Goal: Task Accomplishment & Management: Use online tool/utility

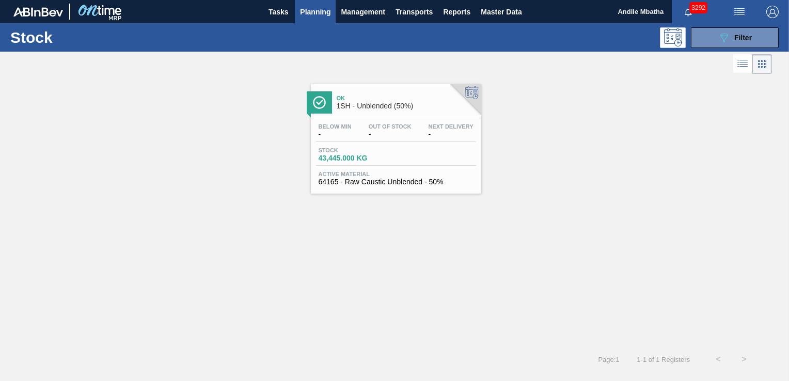
click at [310, 13] on span "Planning" at bounding box center [315, 12] width 30 height 12
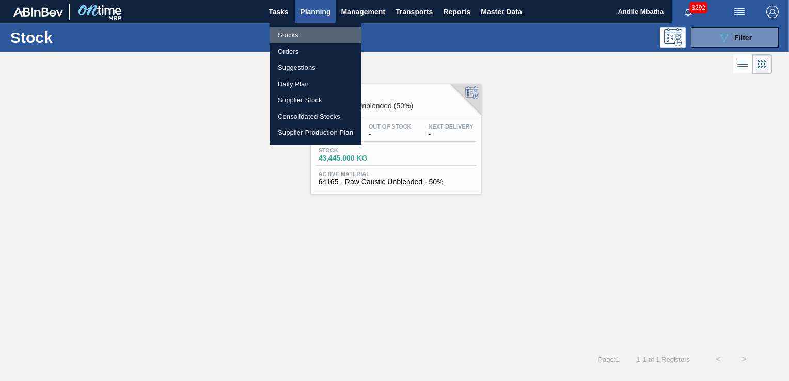
click at [296, 38] on li "Stocks" at bounding box center [316, 35] width 92 height 17
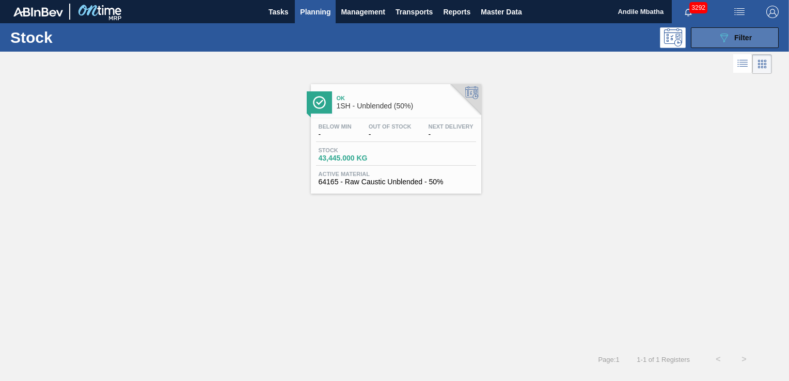
click at [743, 34] on span "Filter" at bounding box center [744, 38] width 18 height 8
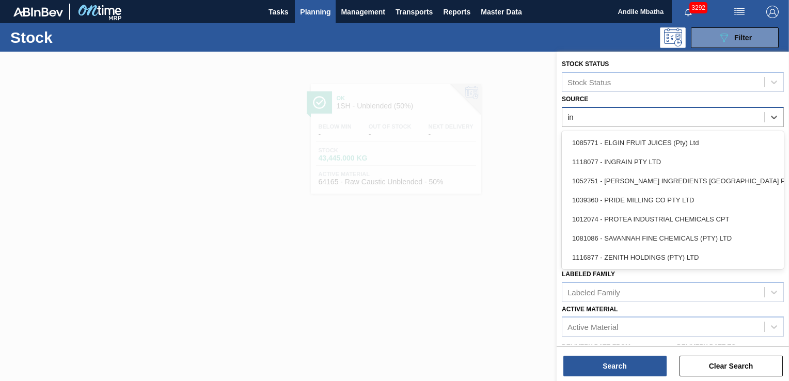
type input "ing"
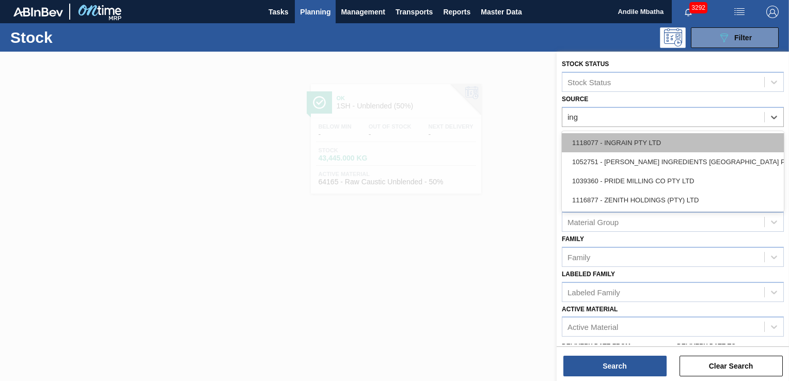
click at [699, 147] on div "1118077 - INGRAIN PTY LTD" at bounding box center [673, 142] width 222 height 19
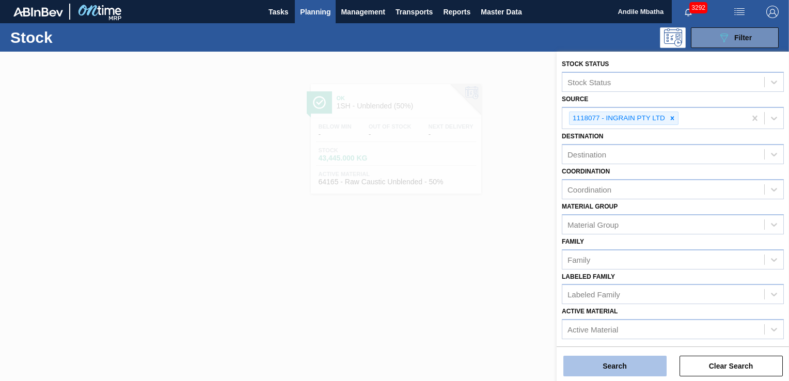
click at [645, 369] on button "Search" at bounding box center [615, 366] width 103 height 21
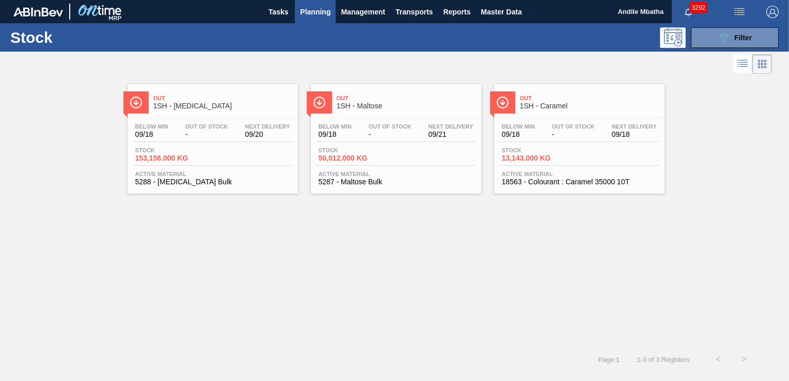
click at [390, 104] on span "1SH - Maltose" at bounding box center [406, 106] width 139 height 8
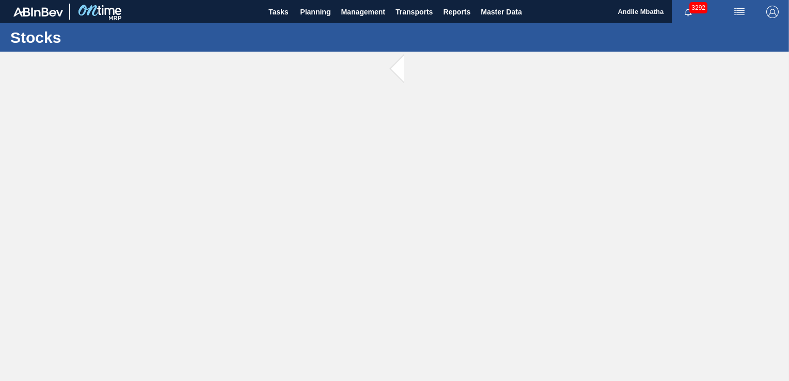
click at [390, 104] on main "Tasks Planning Management Transports Reports Master Data Andile Mbatha 3292 Mar…" at bounding box center [394, 190] width 789 height 381
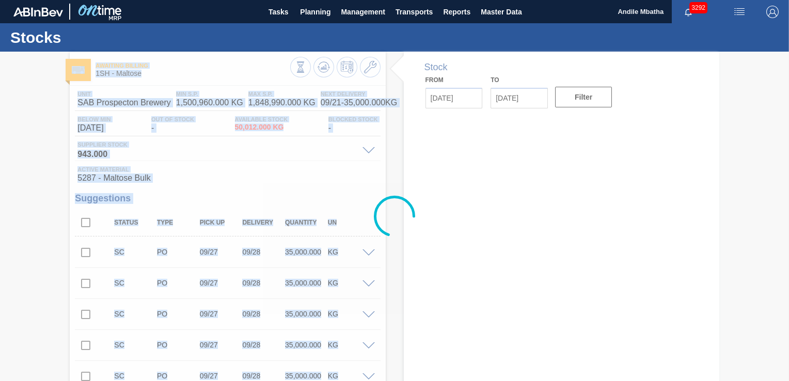
type input "[DATE]"
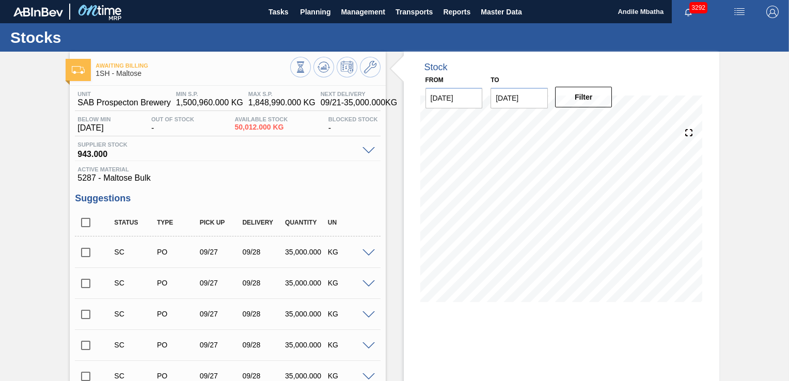
click at [642, 80] on div "Stock From [DATE] to [DATE] Filter 09/18 Stock Projection 50,012 SAP Planning 0…" at bounding box center [562, 185] width 316 height 266
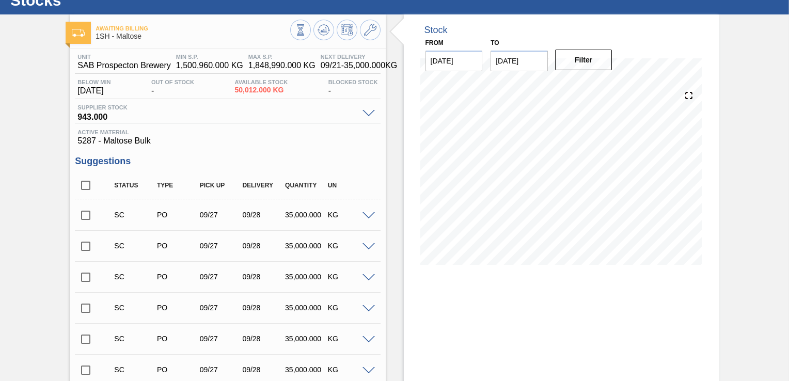
scroll to position [52, 0]
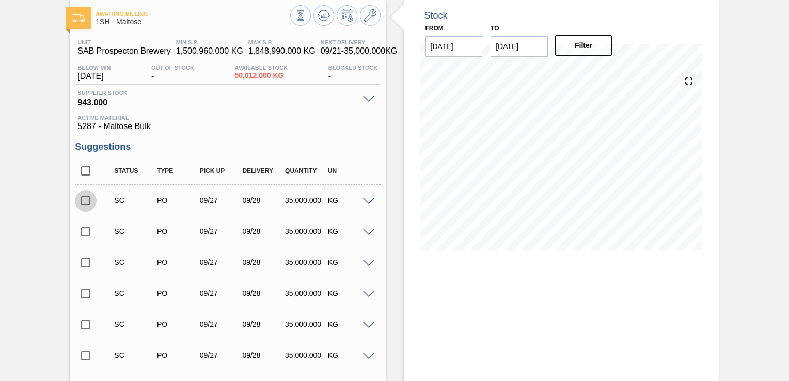
click at [88, 203] on input "checkbox" at bounding box center [86, 201] width 22 height 22
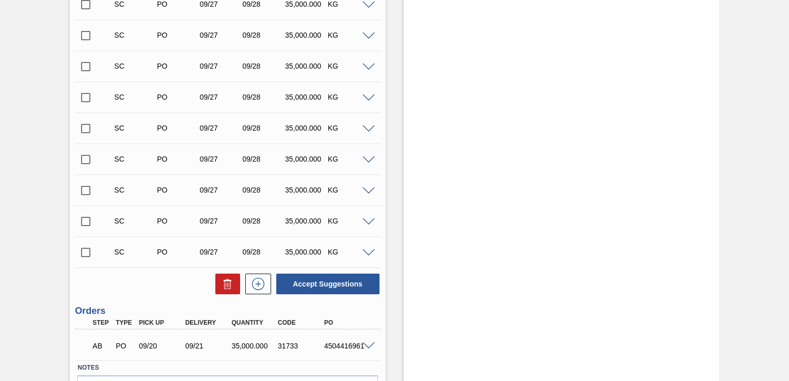
scroll to position [1613, 0]
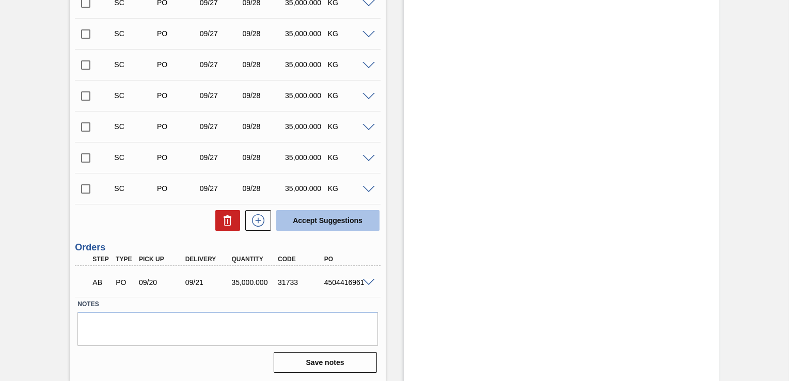
click at [302, 220] on button "Accept Suggestions" at bounding box center [327, 220] width 103 height 21
checkbox input "false"
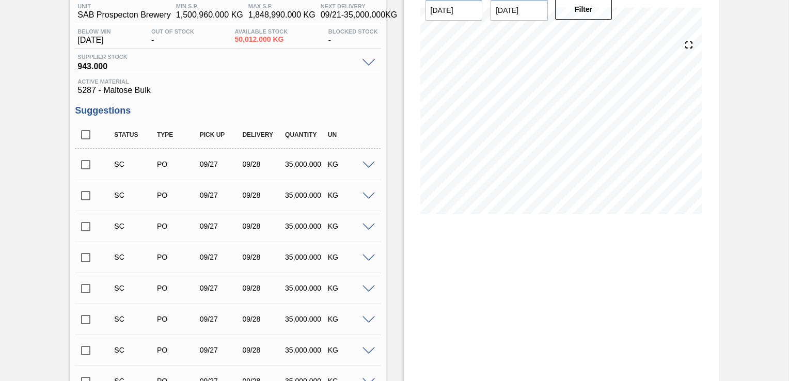
scroll to position [0, 0]
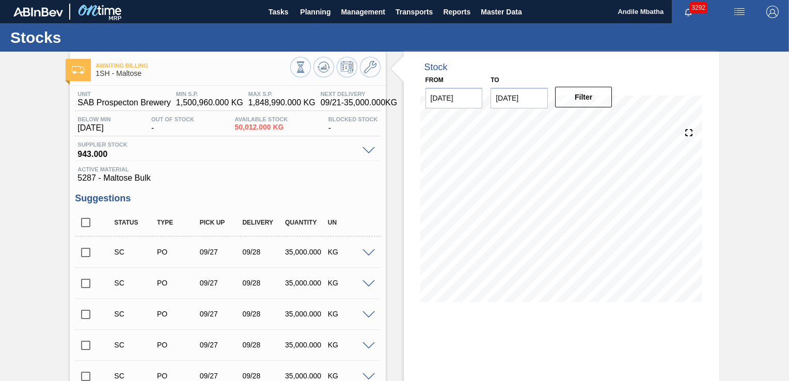
click at [86, 280] on input "checkbox" at bounding box center [86, 284] width 22 height 22
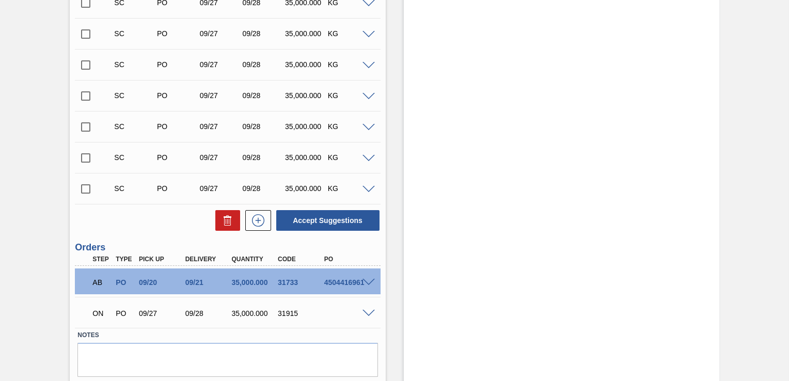
scroll to position [1613, 0]
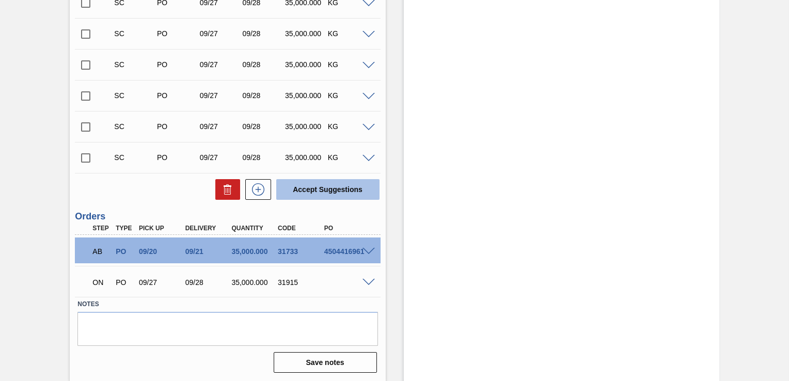
click at [331, 193] on button "Accept Suggestions" at bounding box center [327, 189] width 103 height 21
checkbox input "false"
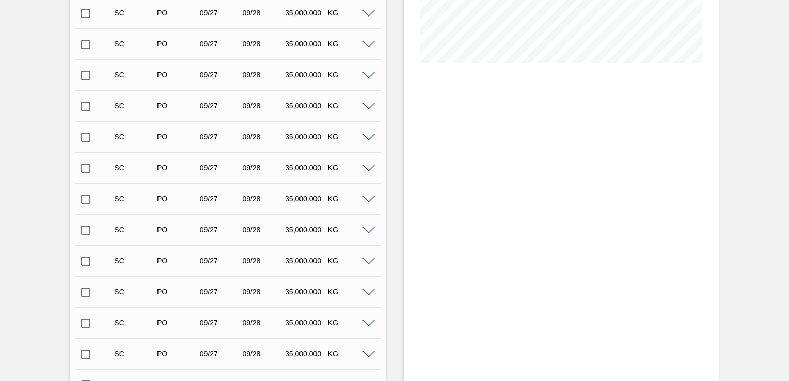
scroll to position [84, 0]
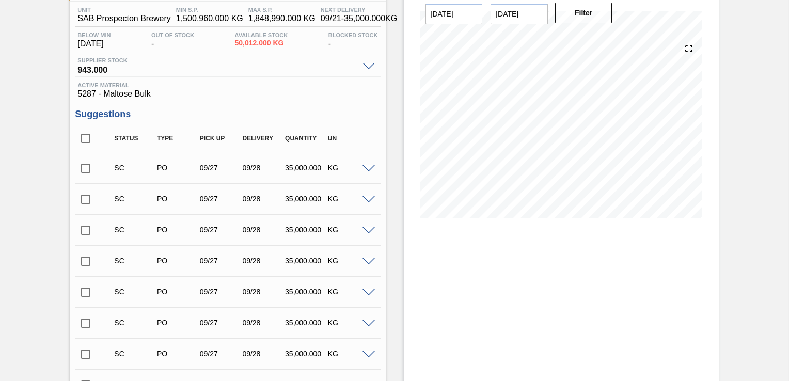
click at [88, 232] on input "checkbox" at bounding box center [86, 231] width 22 height 22
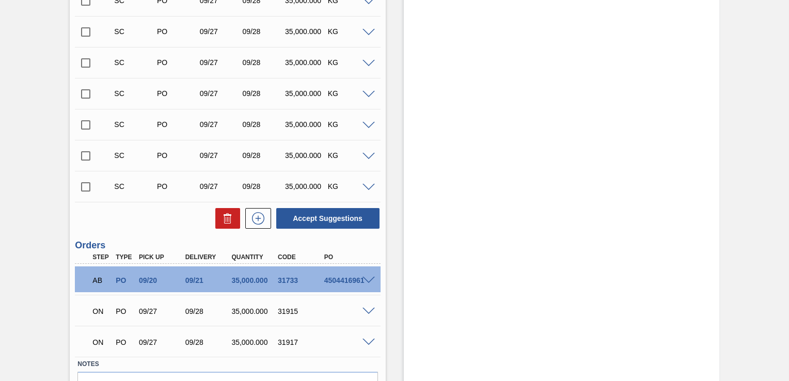
scroll to position [1613, 0]
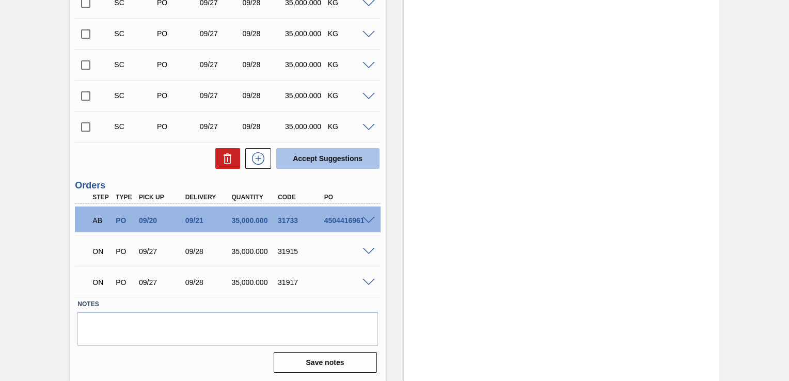
click at [320, 160] on button "Accept Suggestions" at bounding box center [327, 158] width 103 height 21
checkbox input "false"
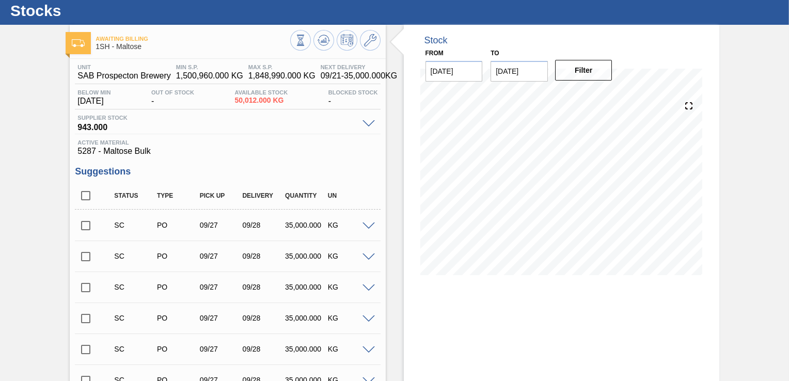
scroll to position [52, 0]
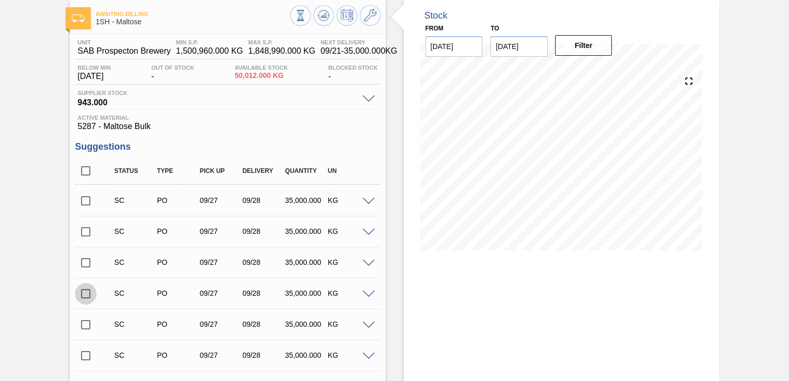
click at [87, 297] on input "checkbox" at bounding box center [86, 294] width 22 height 22
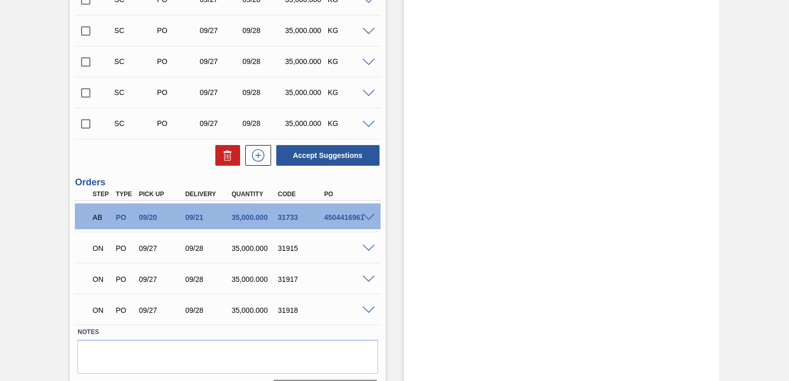
scroll to position [1602, 0]
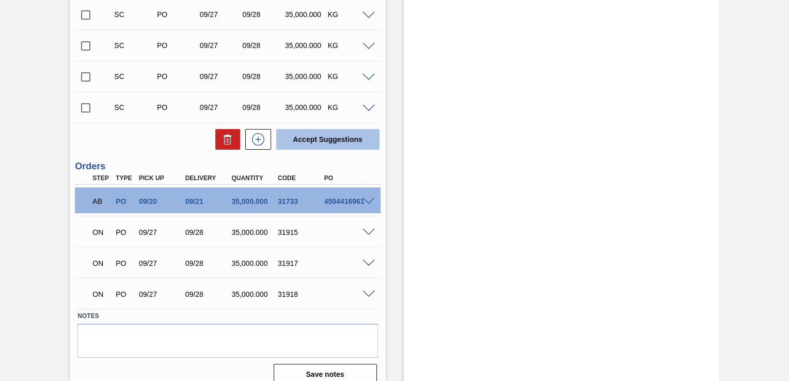
click at [314, 142] on button "Accept Suggestions" at bounding box center [327, 139] width 103 height 21
checkbox input "false"
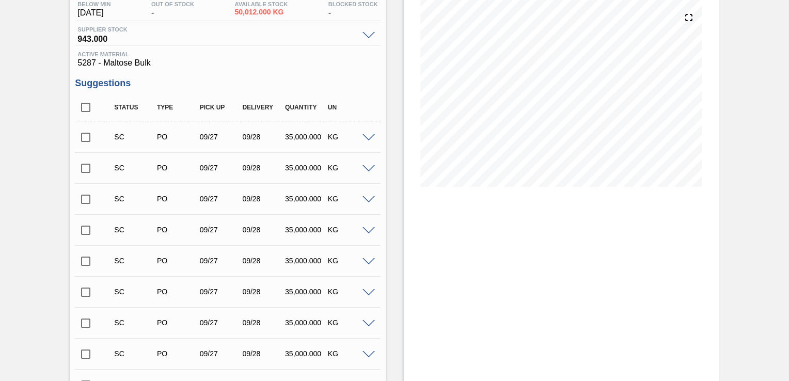
scroll to position [0, 0]
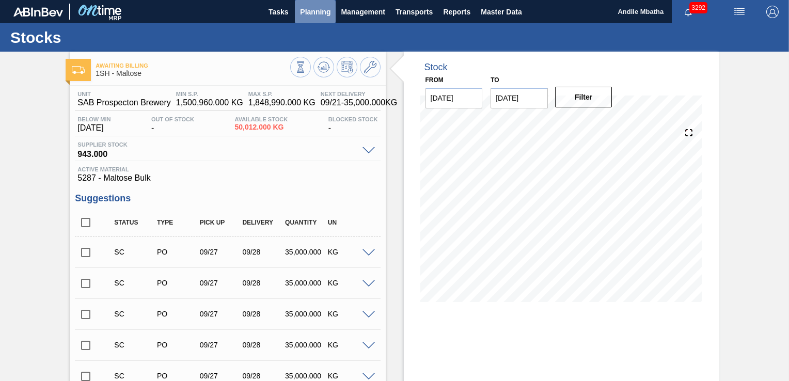
click at [308, 20] on button "Planning" at bounding box center [315, 11] width 41 height 23
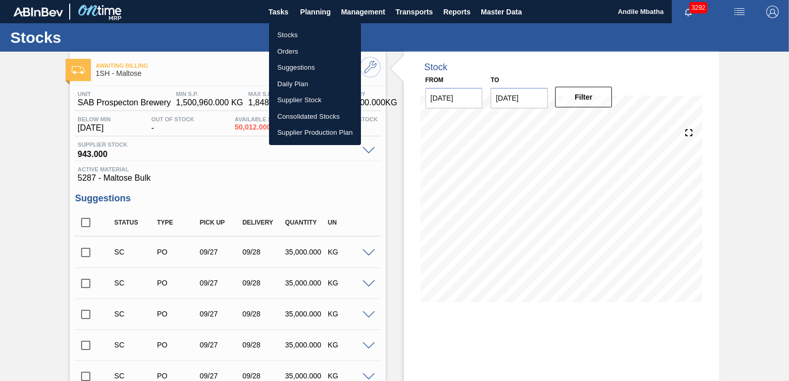
click at [293, 37] on li "Stocks" at bounding box center [315, 35] width 92 height 17
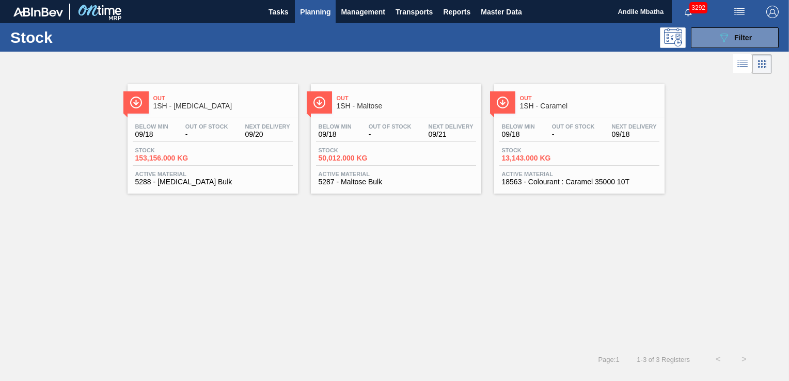
click at [218, 106] on span "1SH - [MEDICAL_DATA]" at bounding box center [222, 106] width 139 height 8
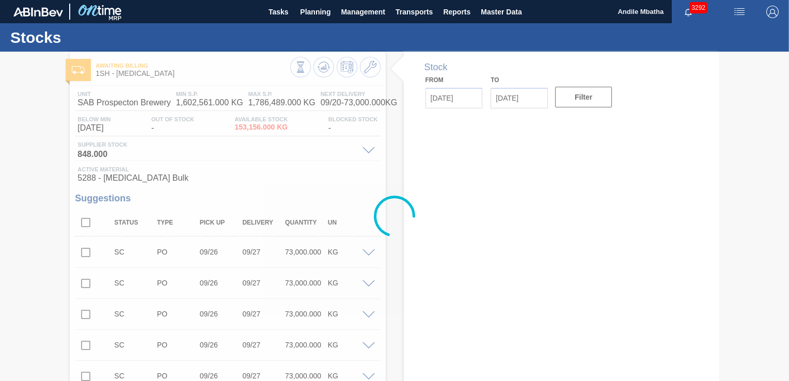
type input "[DATE]"
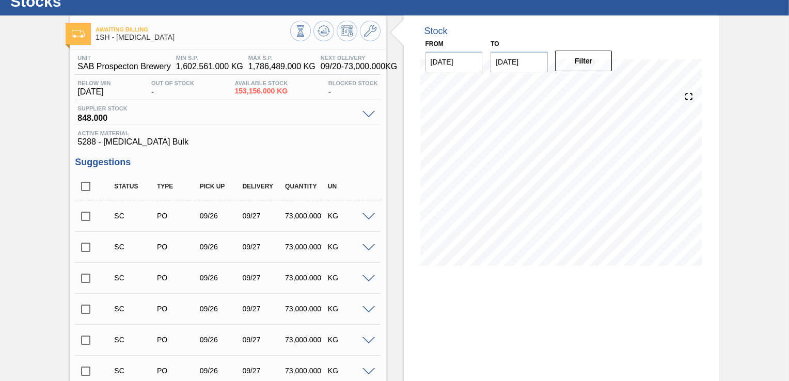
scroll to position [52, 0]
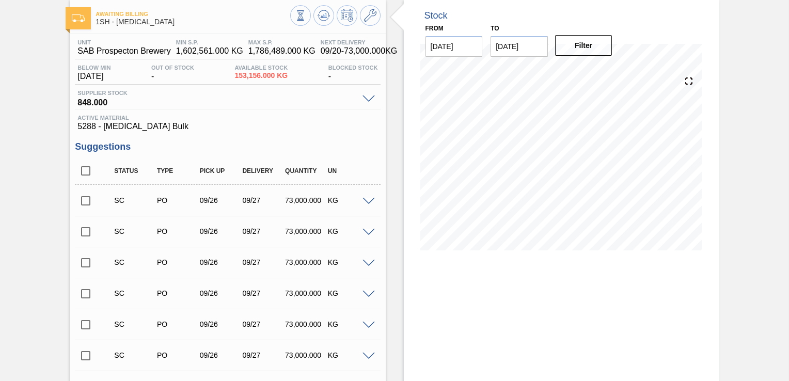
click at [84, 202] on input "checkbox" at bounding box center [86, 201] width 22 height 22
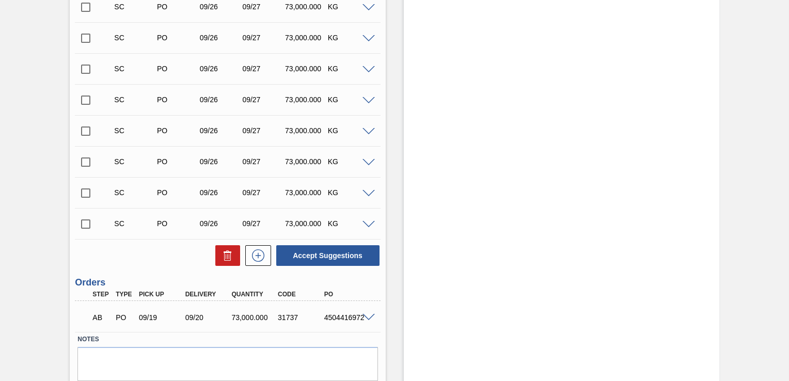
scroll to position [715, 0]
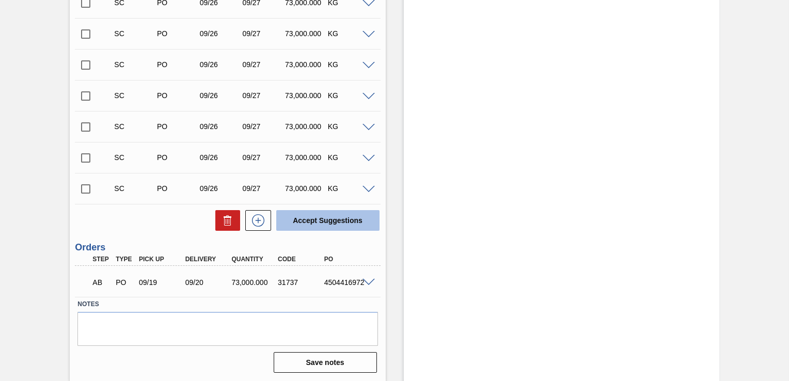
click at [314, 225] on button "Accept Suggestions" at bounding box center [327, 220] width 103 height 21
checkbox input "false"
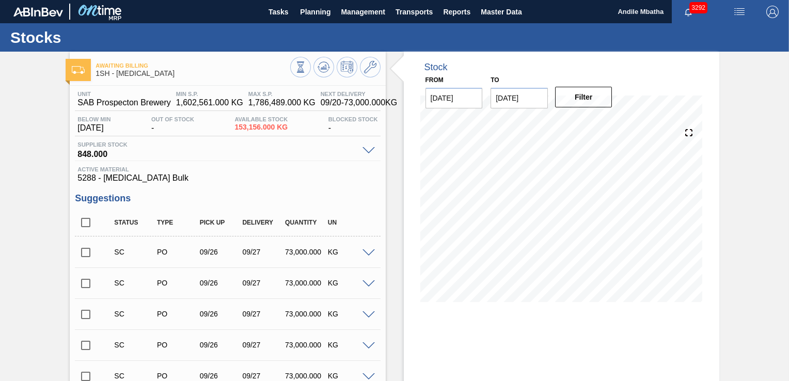
scroll to position [103, 0]
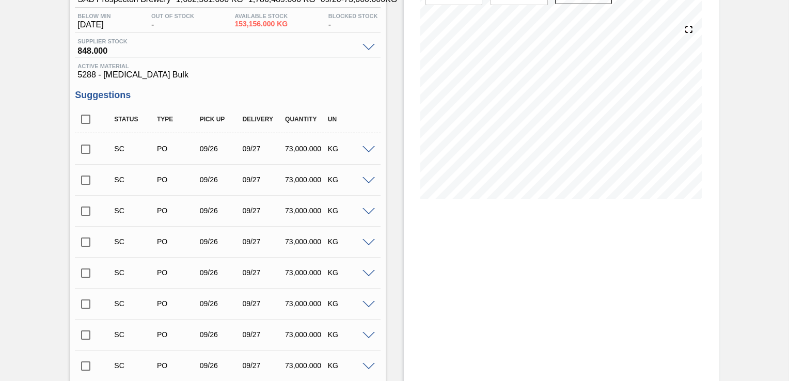
click at [86, 183] on input "checkbox" at bounding box center [86, 180] width 22 height 22
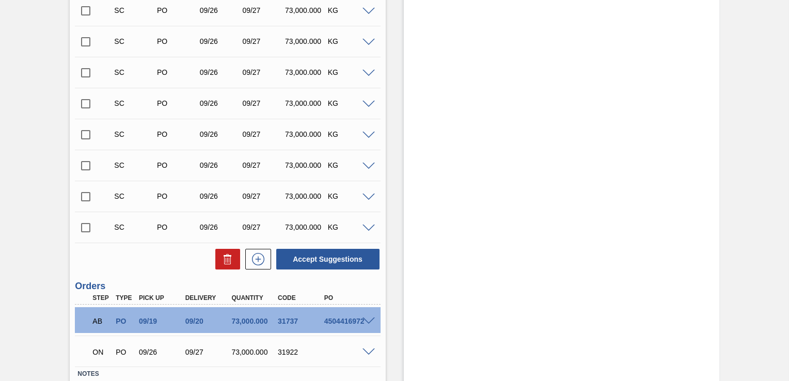
scroll to position [715, 0]
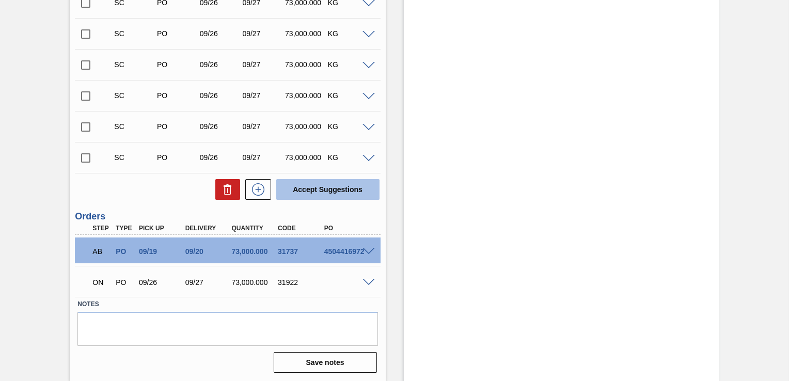
click at [305, 195] on button "Accept Suggestions" at bounding box center [327, 189] width 103 height 21
checkbox input "false"
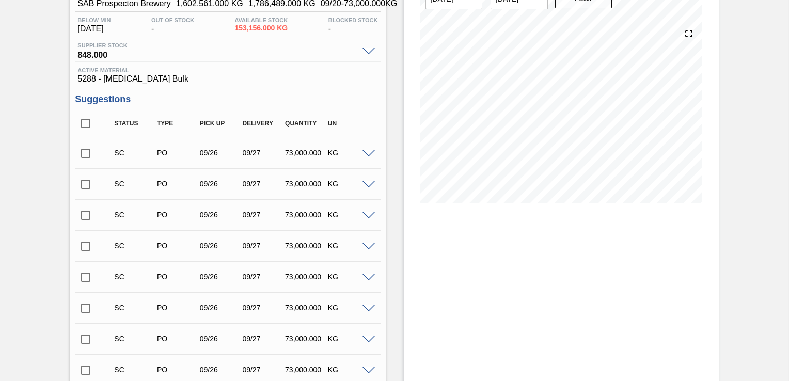
scroll to position [103, 0]
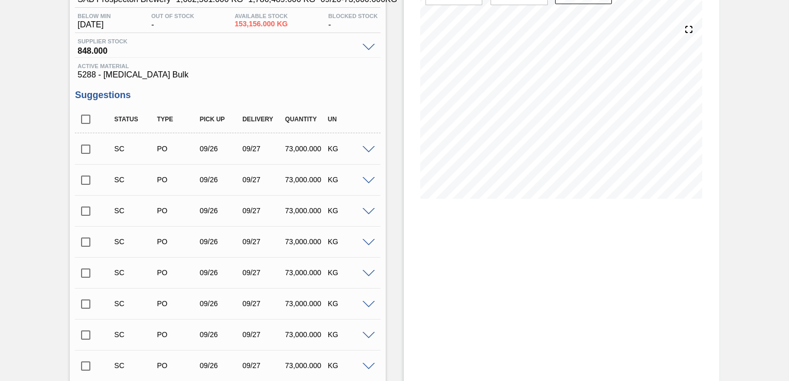
click at [83, 211] on input "checkbox" at bounding box center [86, 211] width 22 height 22
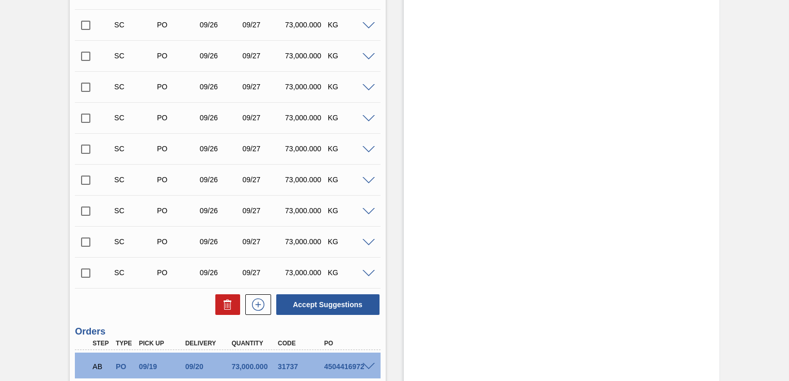
scroll to position [715, 0]
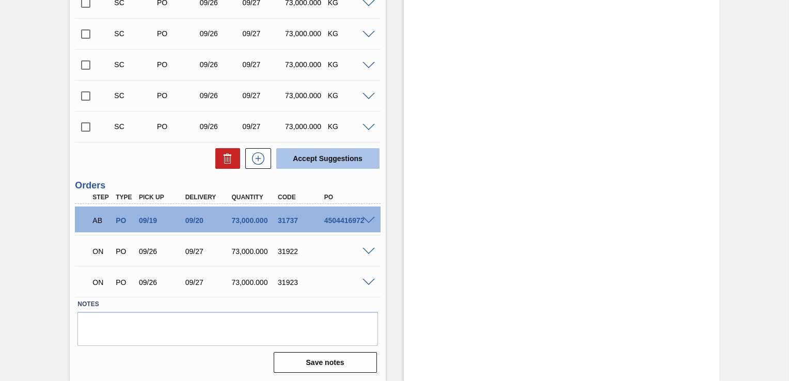
click at [316, 166] on button "Accept Suggestions" at bounding box center [327, 158] width 103 height 21
checkbox input "false"
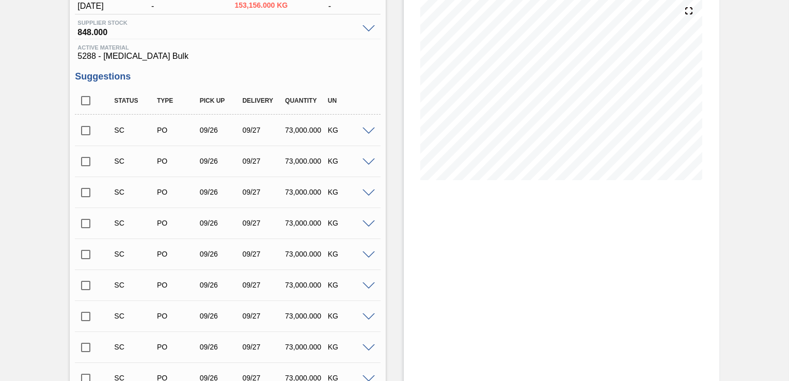
scroll to position [115, 0]
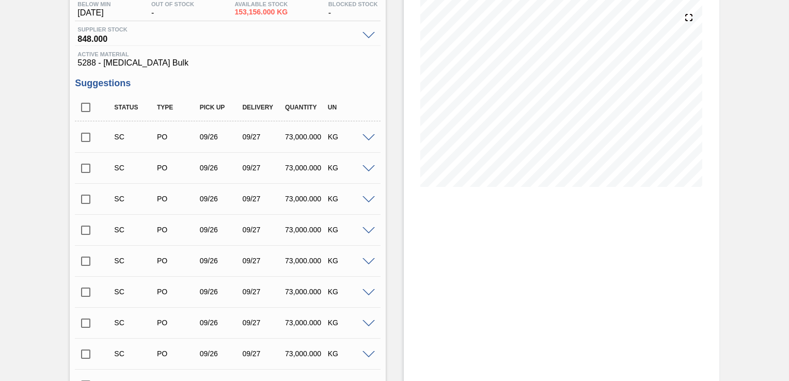
click at [88, 233] on input "checkbox" at bounding box center [86, 231] width 22 height 22
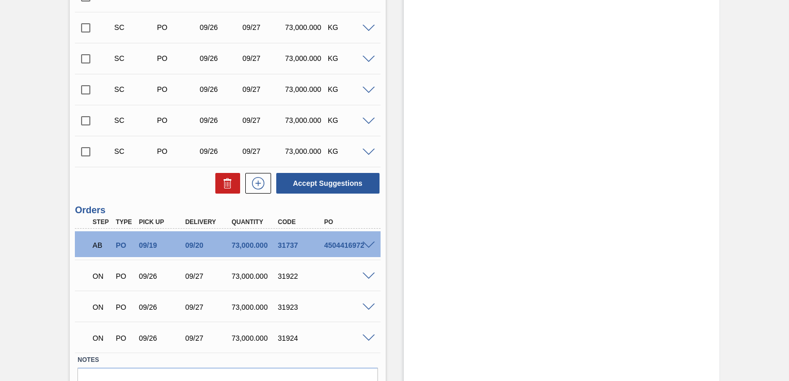
scroll to position [715, 0]
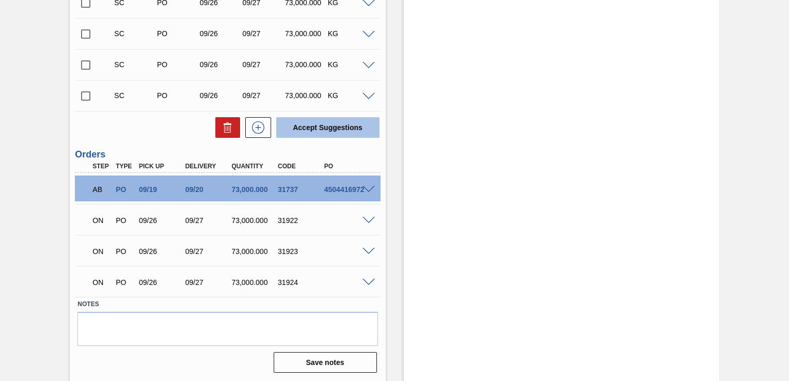
click at [316, 132] on button "Accept Suggestions" at bounding box center [327, 127] width 103 height 21
checkbox input "false"
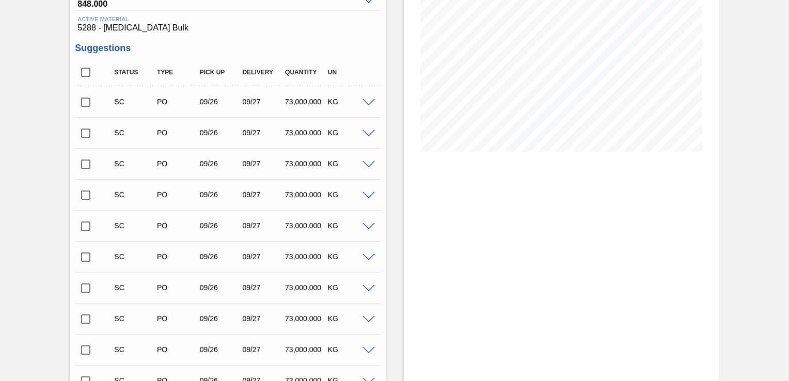
scroll to position [115, 0]
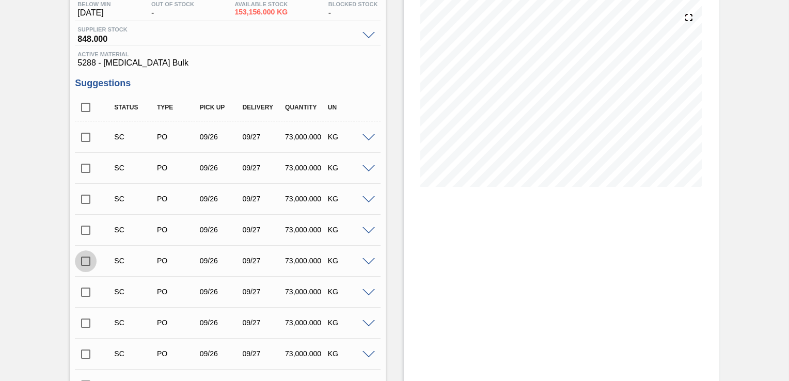
click at [88, 265] on input "checkbox" at bounding box center [86, 262] width 22 height 22
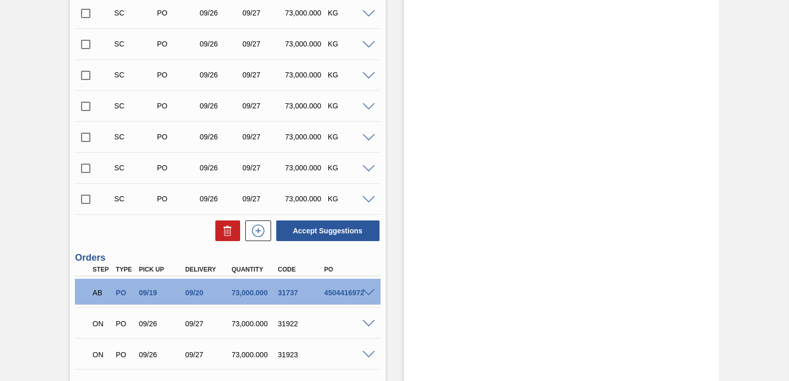
scroll to position [715, 0]
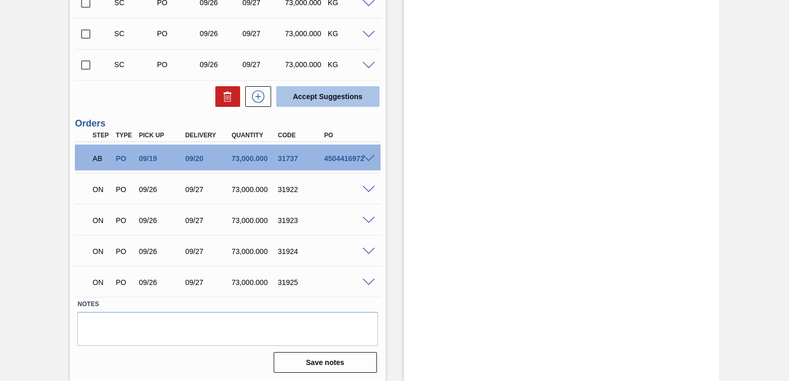
click at [333, 97] on button "Accept Suggestions" at bounding box center [327, 96] width 103 height 21
checkbox input "false"
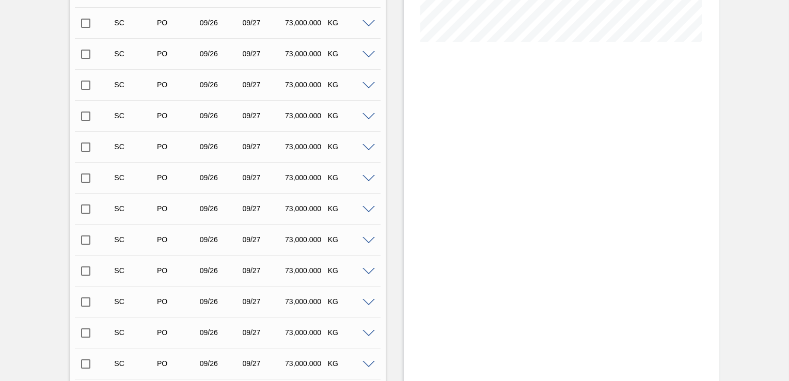
scroll to position [115, 0]
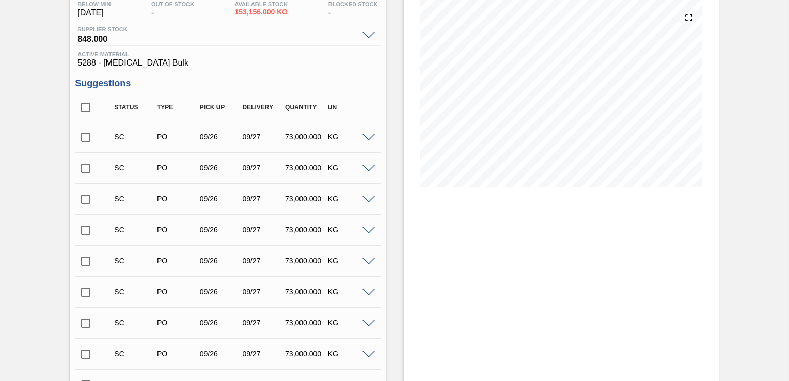
click at [91, 296] on input "checkbox" at bounding box center [86, 293] width 22 height 22
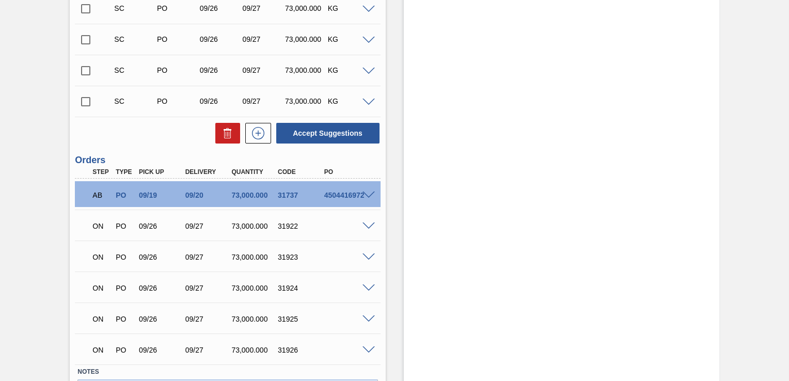
scroll to position [684, 0]
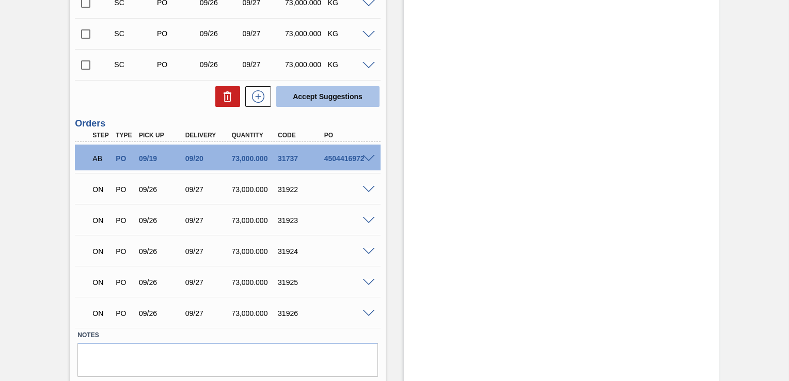
click at [325, 100] on button "Accept Suggestions" at bounding box center [327, 96] width 103 height 21
checkbox input "false"
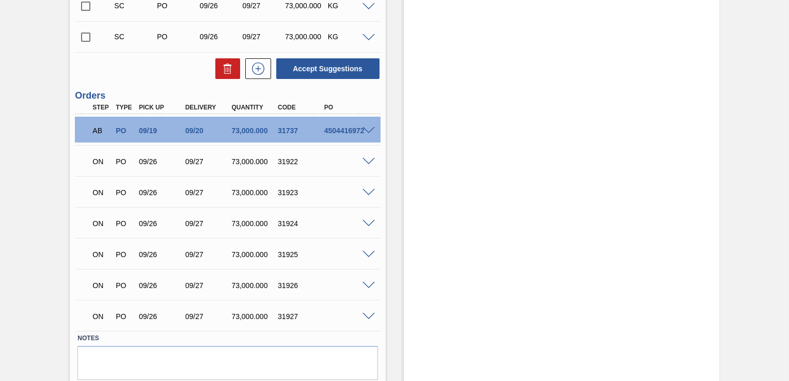
scroll to position [704, 0]
